Goal: Task Accomplishment & Management: Use online tool/utility

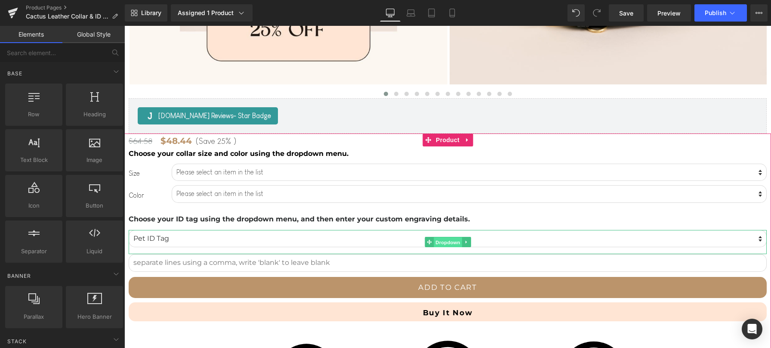
click at [448, 243] on span "Dropdown" at bounding box center [448, 242] width 28 height 10
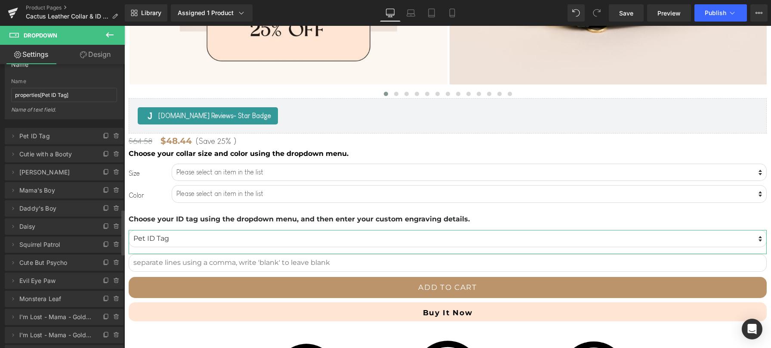
scroll to position [906, 0]
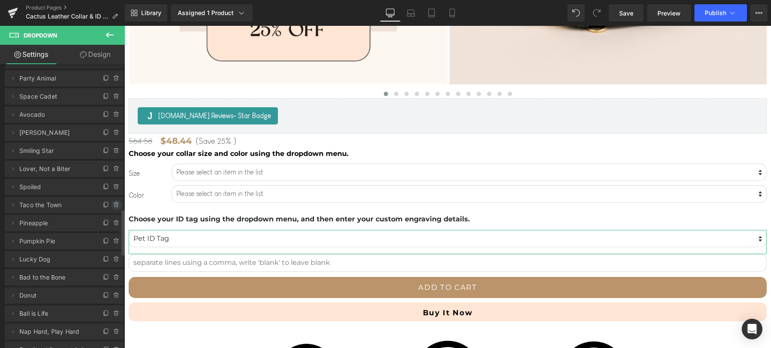
click at [113, 203] on icon at bounding box center [116, 204] width 7 height 7
click at [111, 203] on button "Delete" at bounding box center [107, 205] width 27 height 11
click at [724, 11] on span "Publish" at bounding box center [716, 12] width 22 height 7
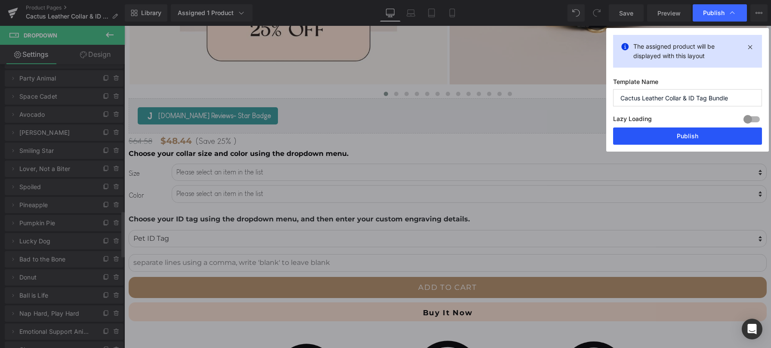
click at [693, 130] on button "Publish" at bounding box center [687, 135] width 149 height 17
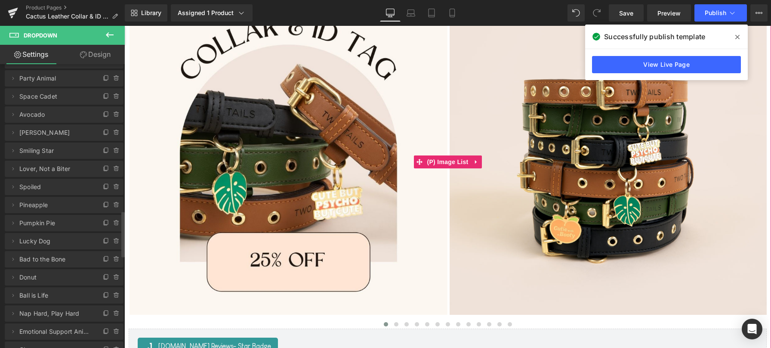
scroll to position [0, 0]
